Goal: Task Accomplishment & Management: Use online tool/utility

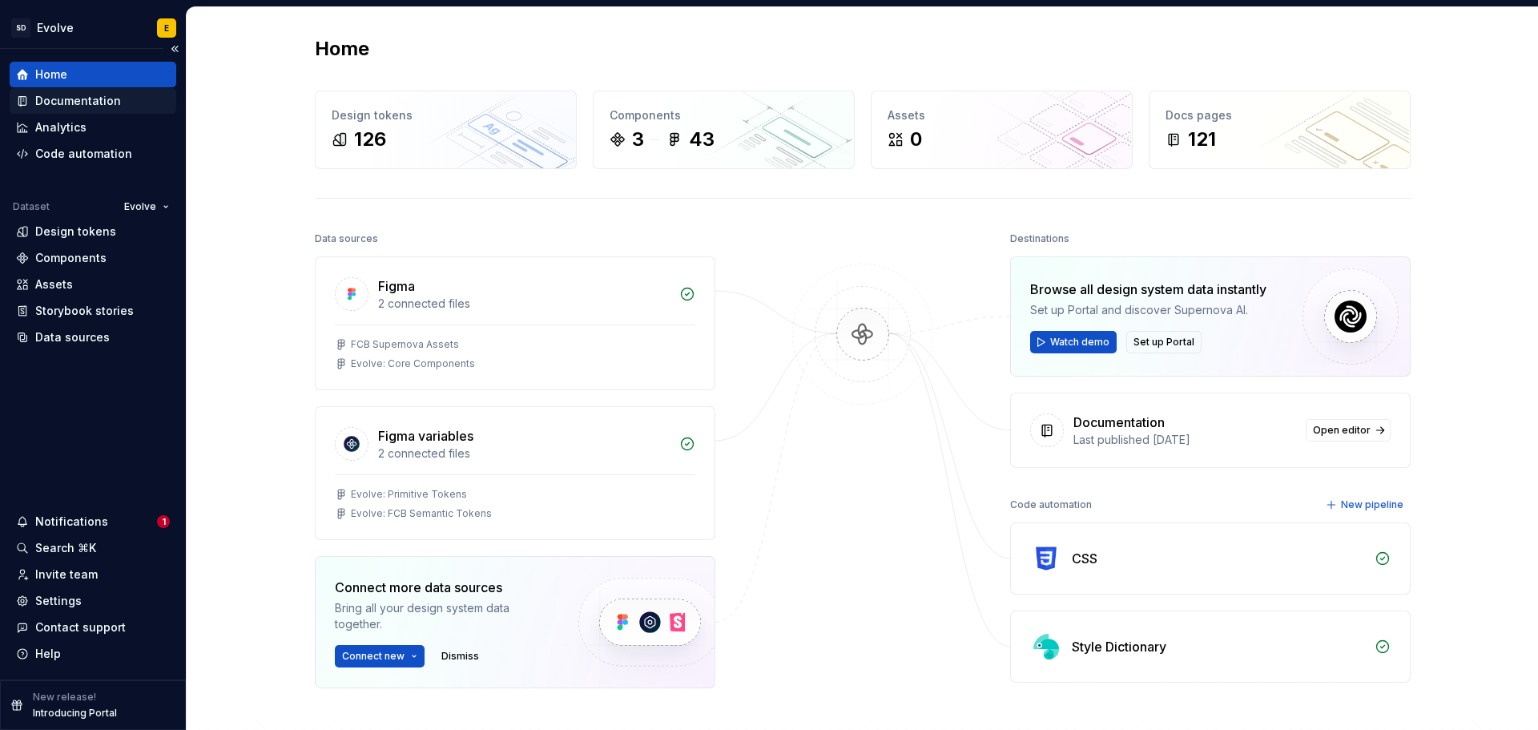
click at [105, 101] on div "Documentation" at bounding box center [78, 101] width 86 height 16
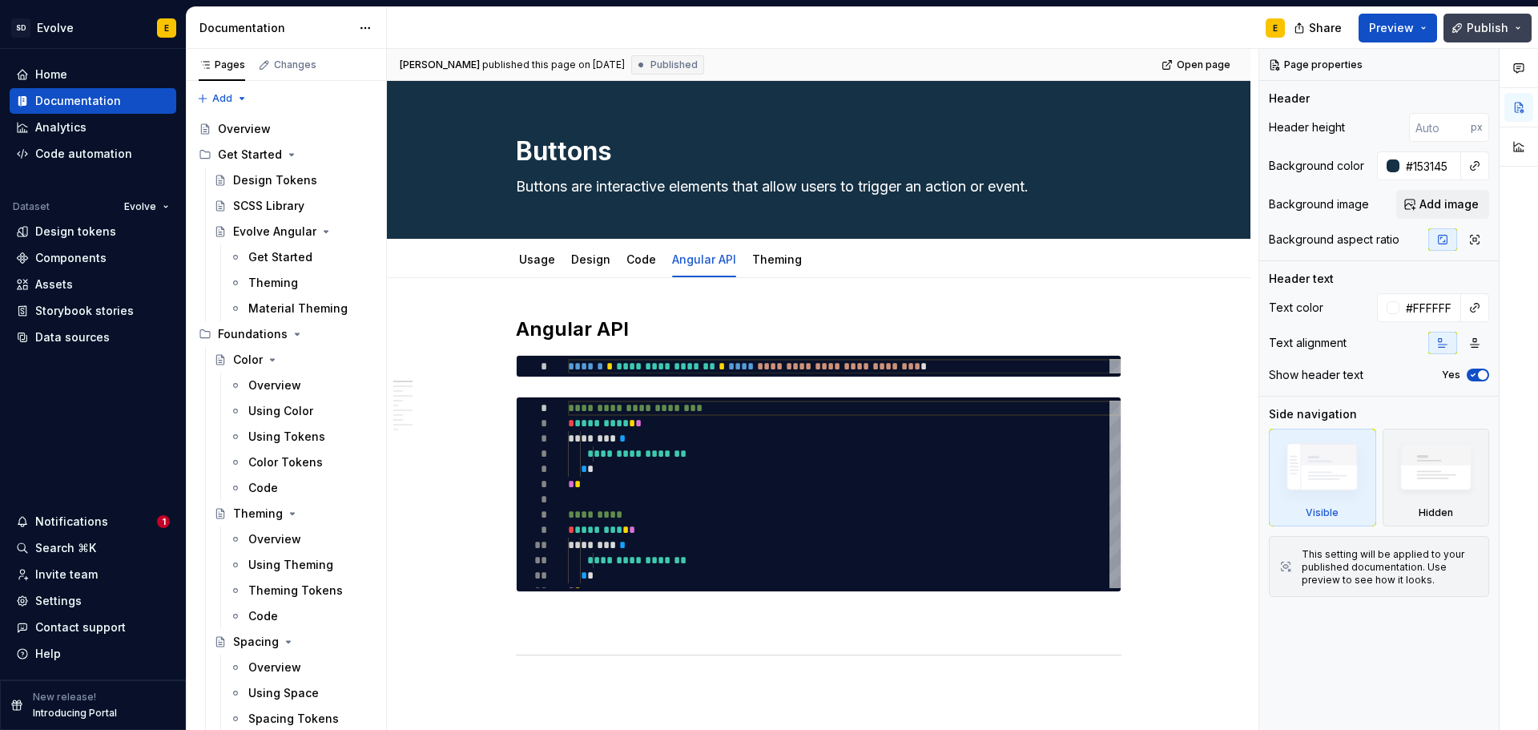
click at [1471, 22] on span "Publish" at bounding box center [1488, 28] width 42 height 16
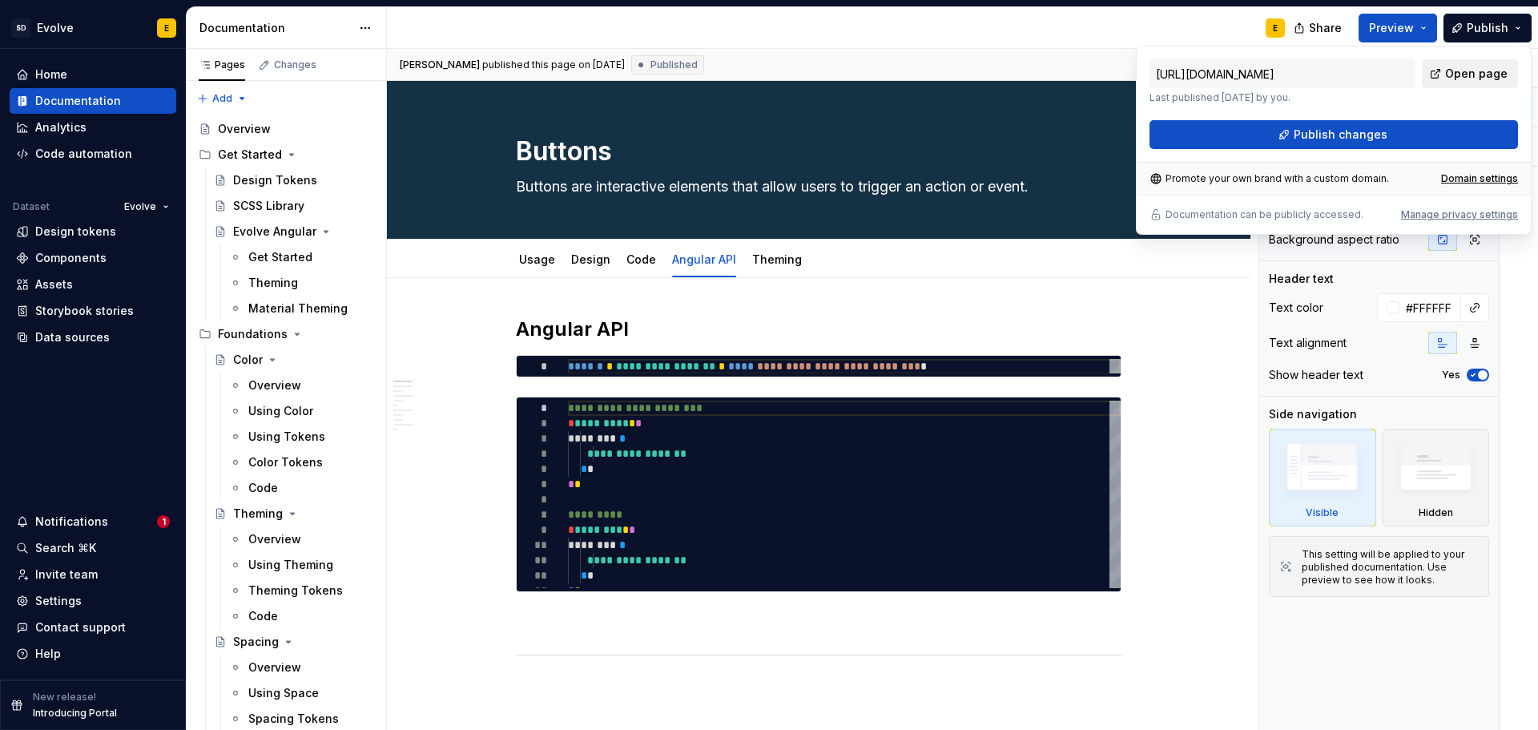
click at [1475, 74] on span "Open page" at bounding box center [1476, 74] width 62 height 16
type textarea "*"
